Goal: Information Seeking & Learning: Learn about a topic

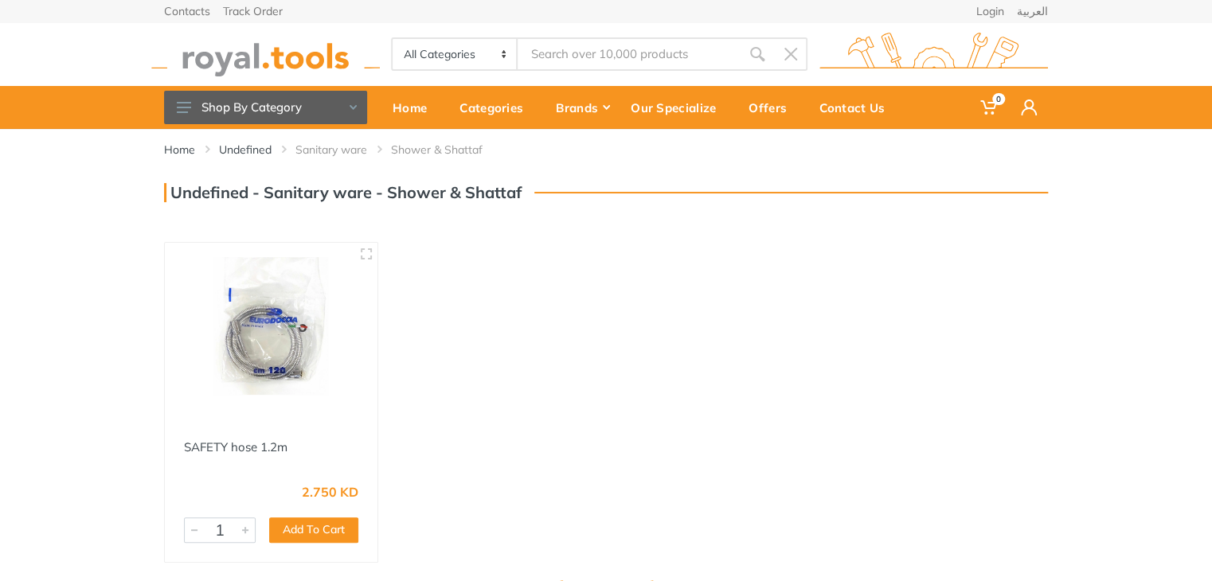
click at [299, 347] on img at bounding box center [271, 326] width 184 height 138
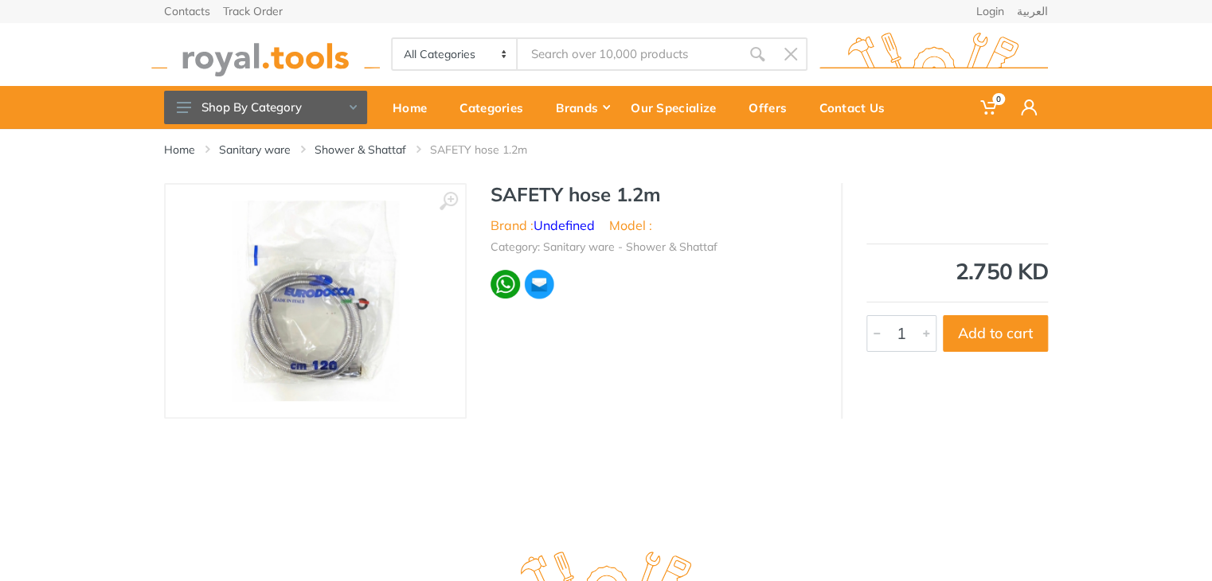
click at [357, 314] on img at bounding box center [316, 301] width 168 height 201
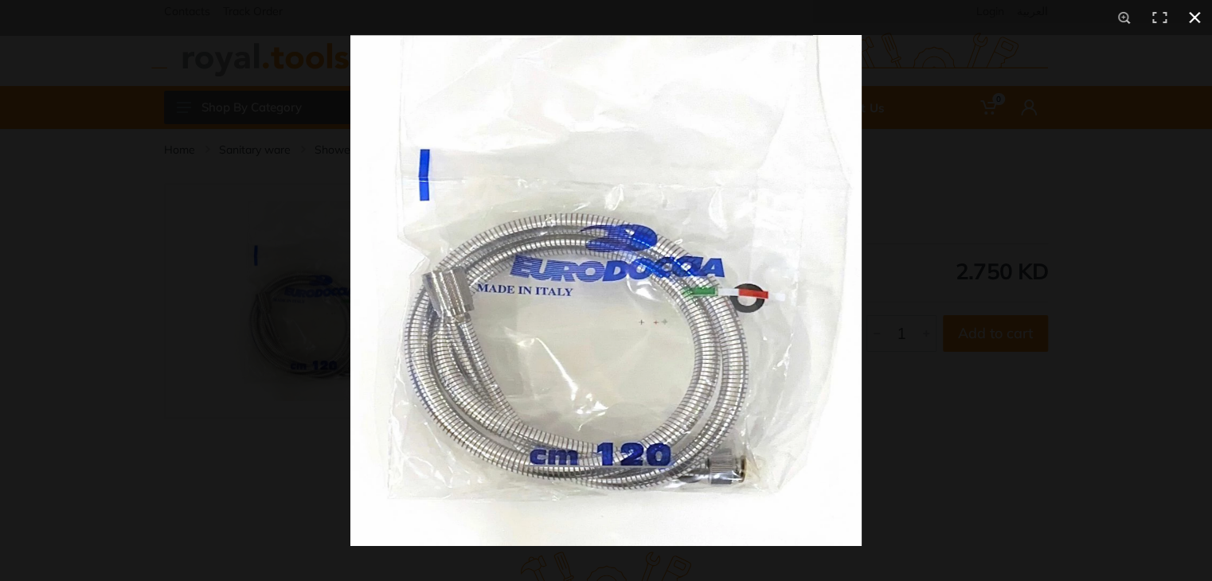
click at [171, 338] on div at bounding box center [606, 290] width 1212 height 581
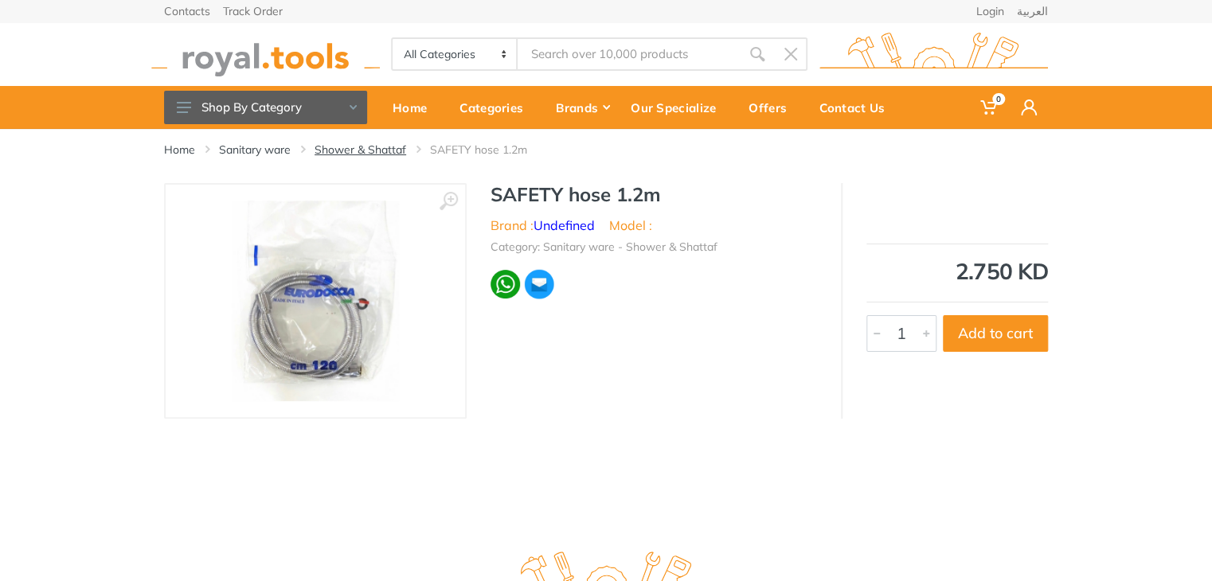
click at [390, 148] on link "Shower & Shattaf" at bounding box center [360, 150] width 92 height 16
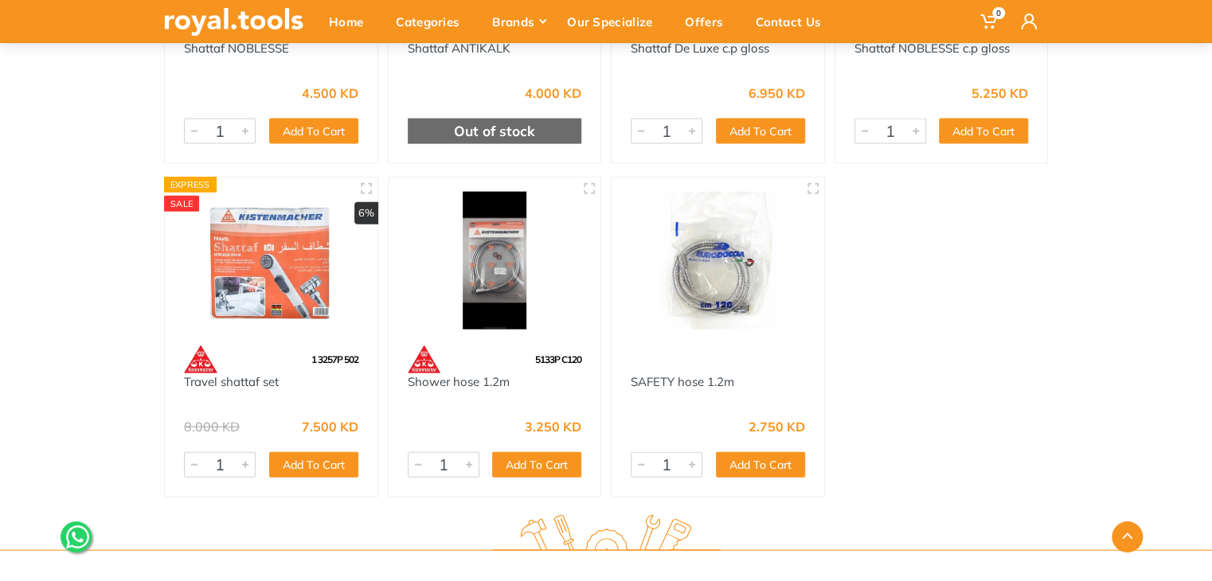
scroll to position [1752, 0]
